Goal: Find specific page/section: Find specific page/section

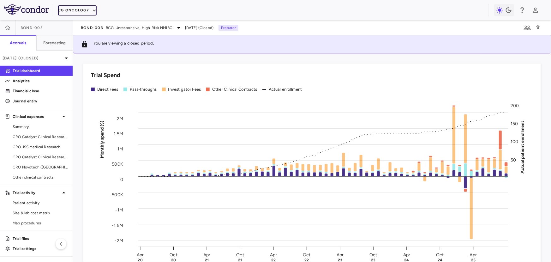
click at [84, 12] on button "CG Oncology" at bounding box center [77, 10] width 39 height 10
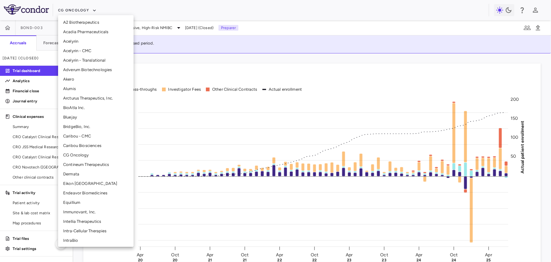
scroll to position [27, 0]
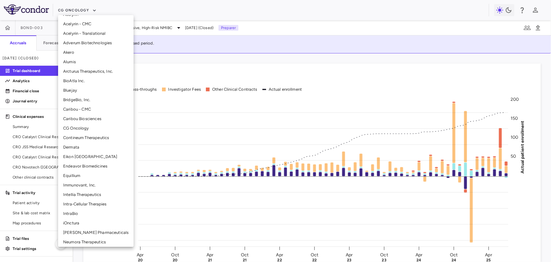
click at [84, 192] on li "Intellia Therapeutics" at bounding box center [95, 194] width 75 height 9
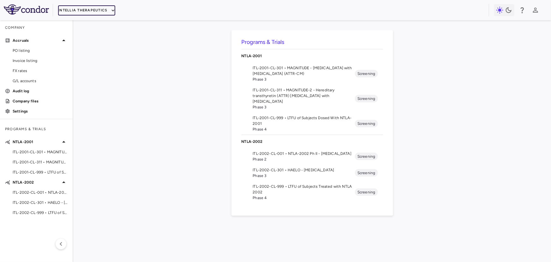
click at [96, 12] on button "Intellia Therapeutics" at bounding box center [86, 10] width 57 height 10
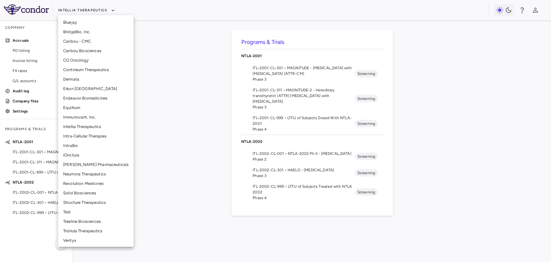
scroll to position [95, 0]
click at [83, 174] on li "Neumora Therapeutics" at bounding box center [95, 173] width 75 height 9
